Goal: Find specific page/section: Find specific page/section

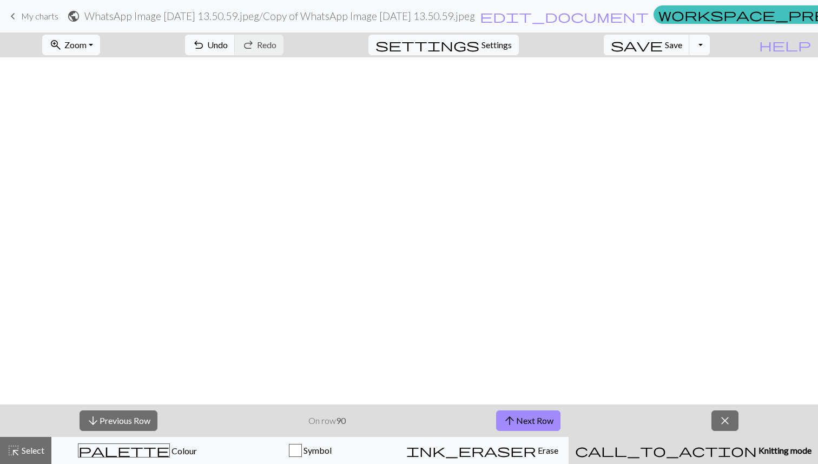
scroll to position [545, 302]
click at [540, 417] on button "arrow_upward Next Row" at bounding box center [528, 420] width 64 height 21
click at [438, 418] on div "arrow_downward Previous Row On row 91 arrow_upward Next Row close" at bounding box center [409, 420] width 818 height 32
click at [530, 420] on button "arrow_upward Next Row" at bounding box center [528, 420] width 64 height 21
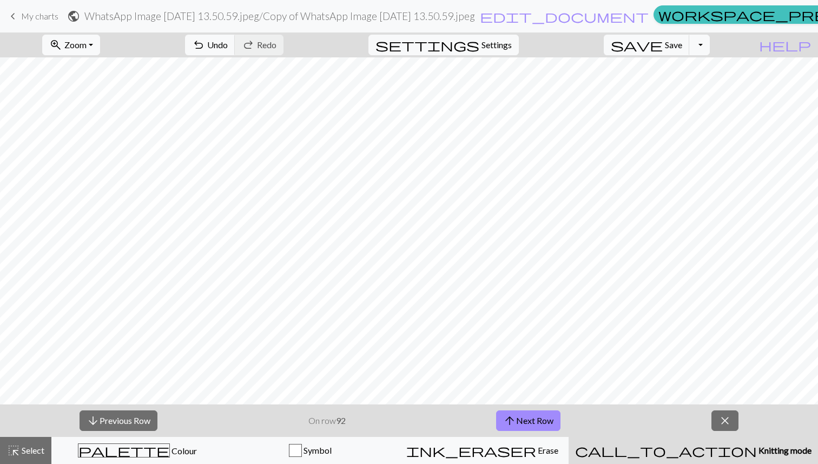
click at [462, 422] on div "arrow_downward Previous Row On row 92 arrow_upward Next Row close" at bounding box center [409, 420] width 818 height 32
click at [328, 429] on div "arrow_downward Previous Row On row 92 arrow_upward Next Row close" at bounding box center [409, 420] width 818 height 32
click at [517, 417] on button "arrow_upward Next Row" at bounding box center [528, 420] width 64 height 21
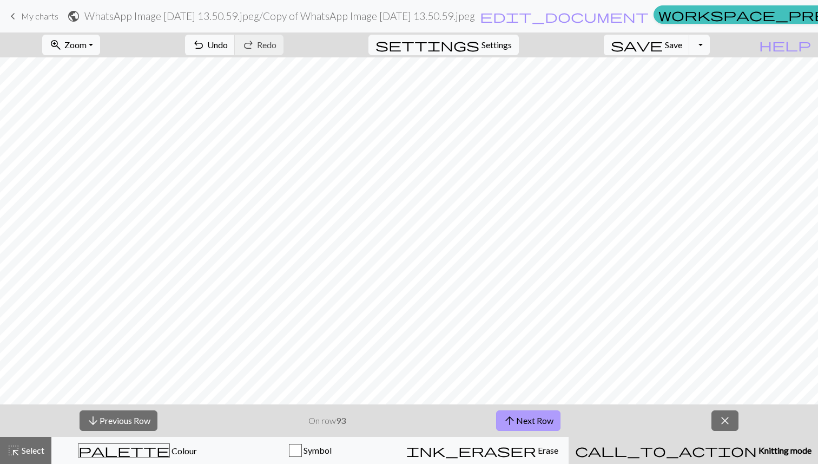
click at [555, 418] on button "arrow_upward Next Row" at bounding box center [528, 420] width 64 height 21
click at [530, 416] on button "arrow_upward Next Row" at bounding box center [528, 420] width 64 height 21
click at [112, 424] on button "arrow_downward Previous Row" at bounding box center [119, 420] width 78 height 21
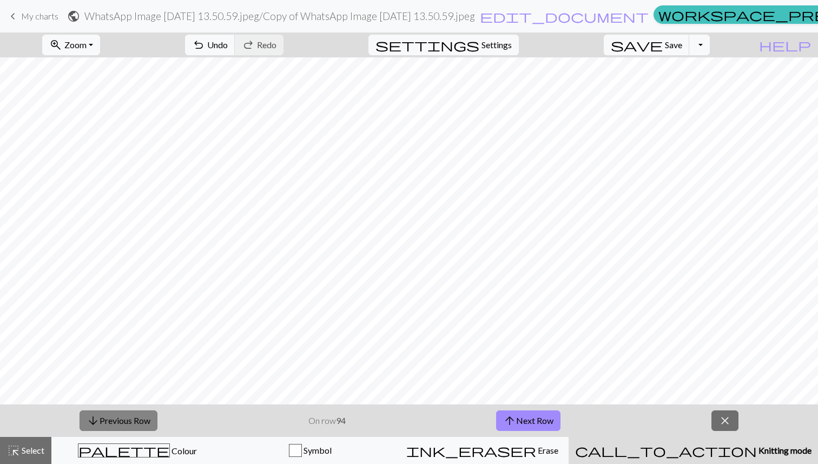
click at [112, 424] on button "arrow_downward Previous Row" at bounding box center [119, 420] width 78 height 21
click at [455, 419] on div "arrow_downward Previous Row On row 92 arrow_upward Next Row close" at bounding box center [409, 420] width 818 height 32
